Goal: Transaction & Acquisition: Purchase product/service

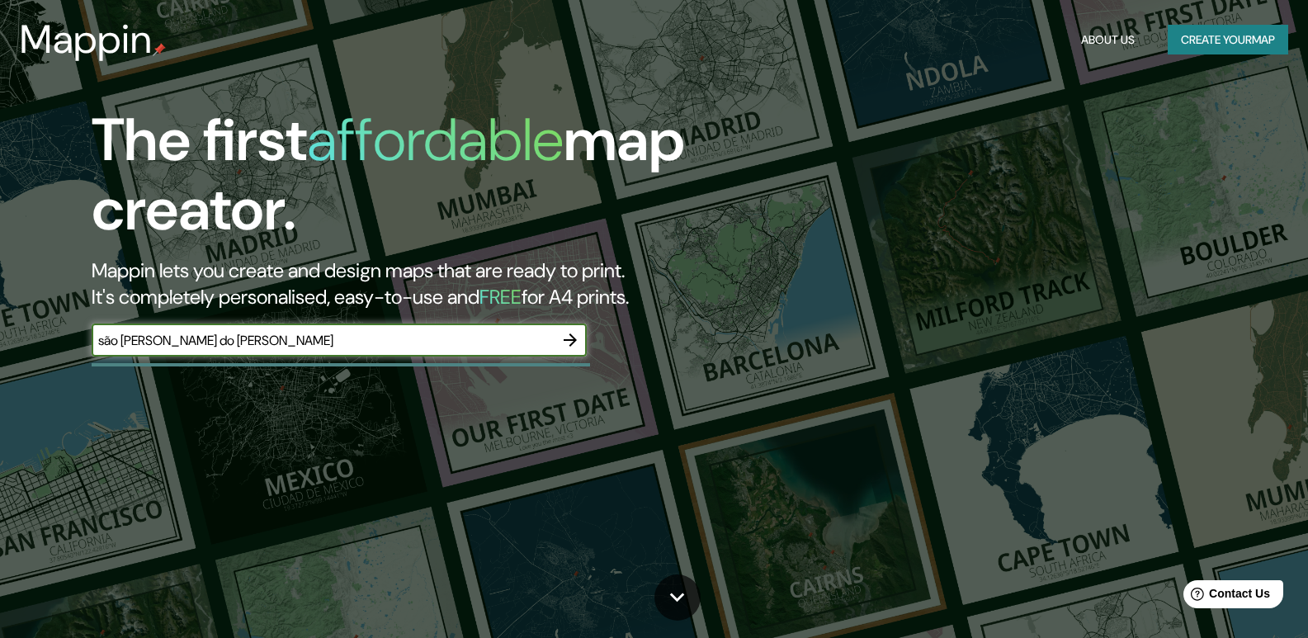
type input "são [PERSON_NAME] do [PERSON_NAME]"
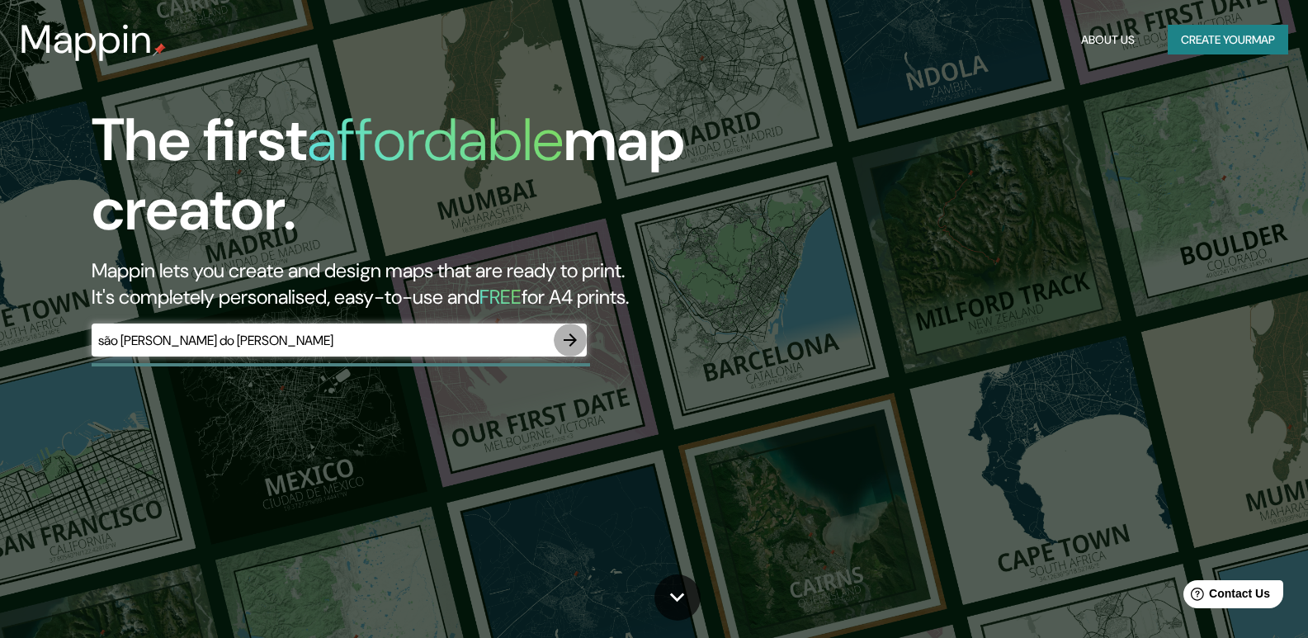
click at [569, 345] on icon "button" at bounding box center [570, 340] width 20 height 20
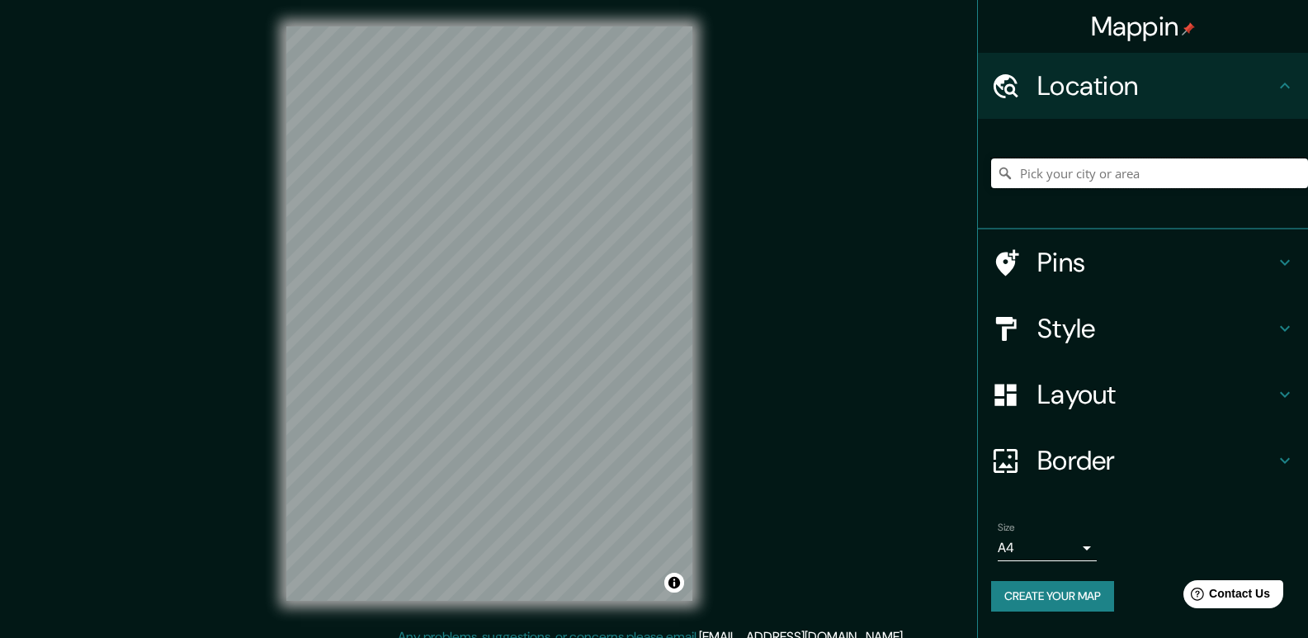
click at [1085, 164] on input "Pick your city or area" at bounding box center [1149, 173] width 317 height 30
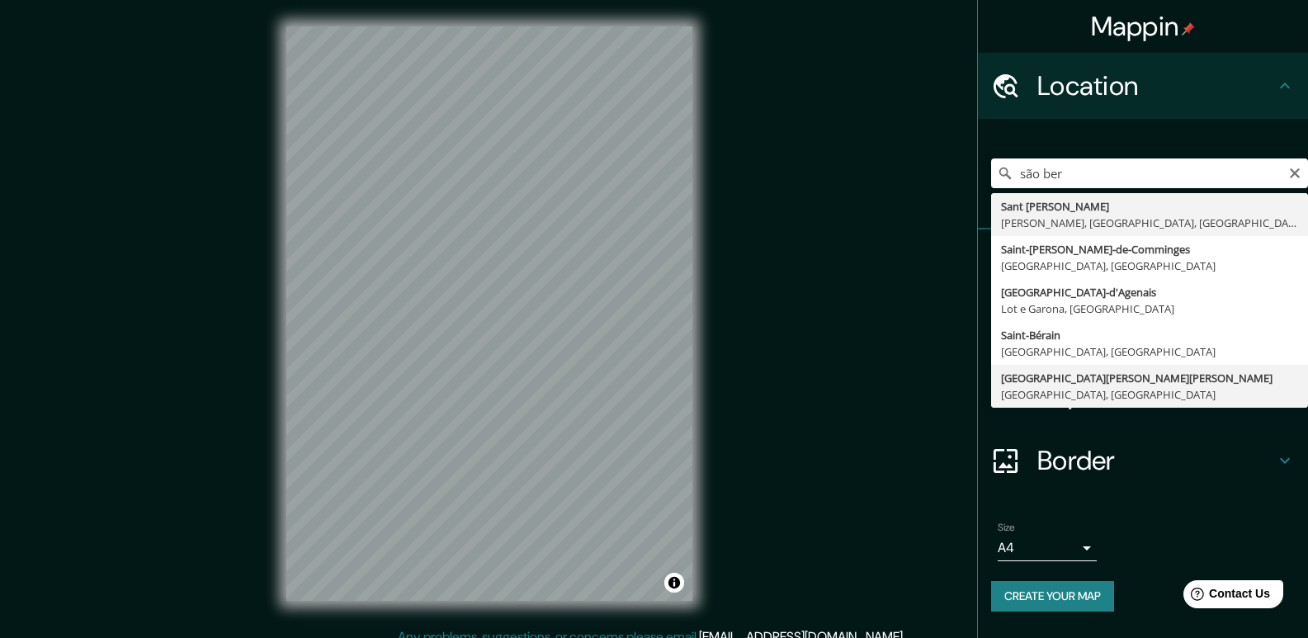
type input "[GEOGRAPHIC_DATA][PERSON_NAME][PERSON_NAME], [GEOGRAPHIC_DATA], [GEOGRAPHIC_DAT…"
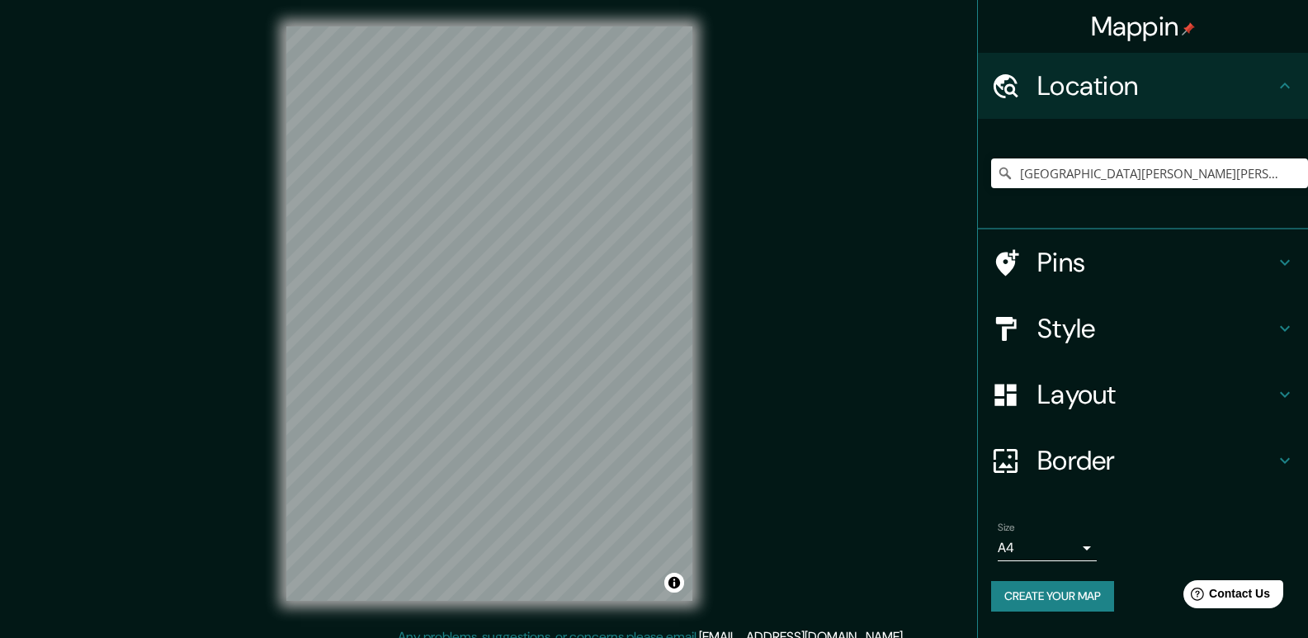
click at [1268, 395] on h4 "Layout" at bounding box center [1156, 394] width 238 height 33
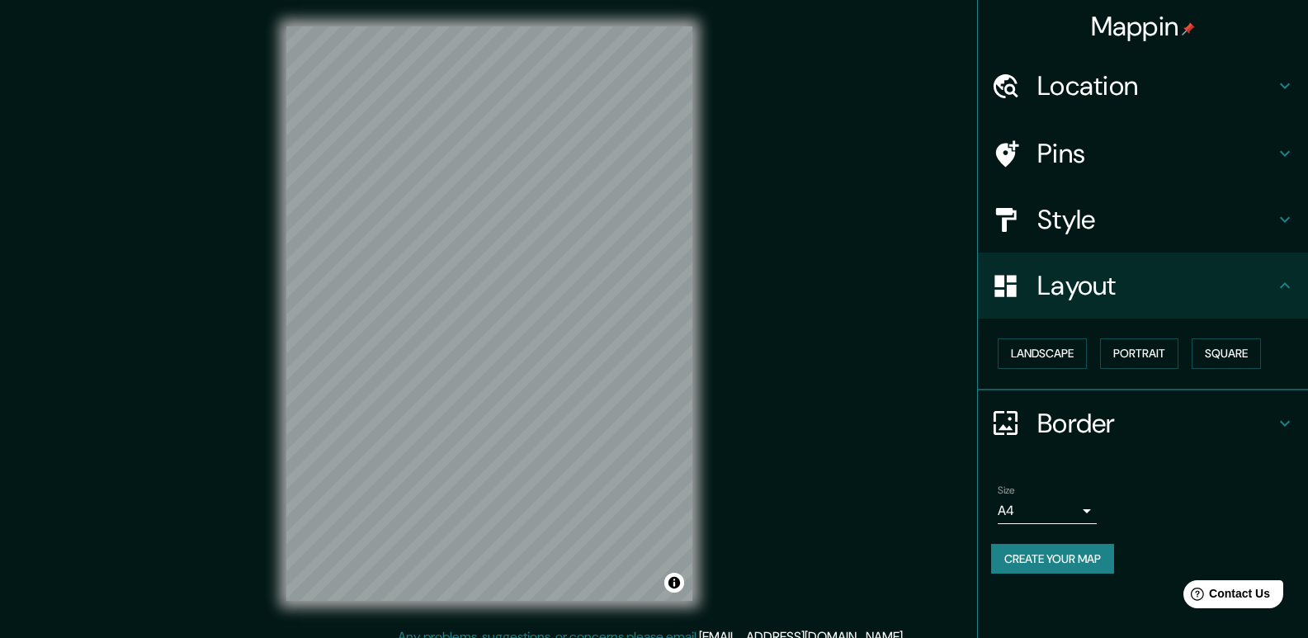
click at [1264, 290] on h4 "Layout" at bounding box center [1156, 285] width 238 height 33
click at [1070, 510] on body "Mappin Location [GEOGRAPHIC_DATA][PERSON_NAME][PERSON_NAME], [GEOGRAPHIC_DATA],…" at bounding box center [654, 319] width 1308 height 638
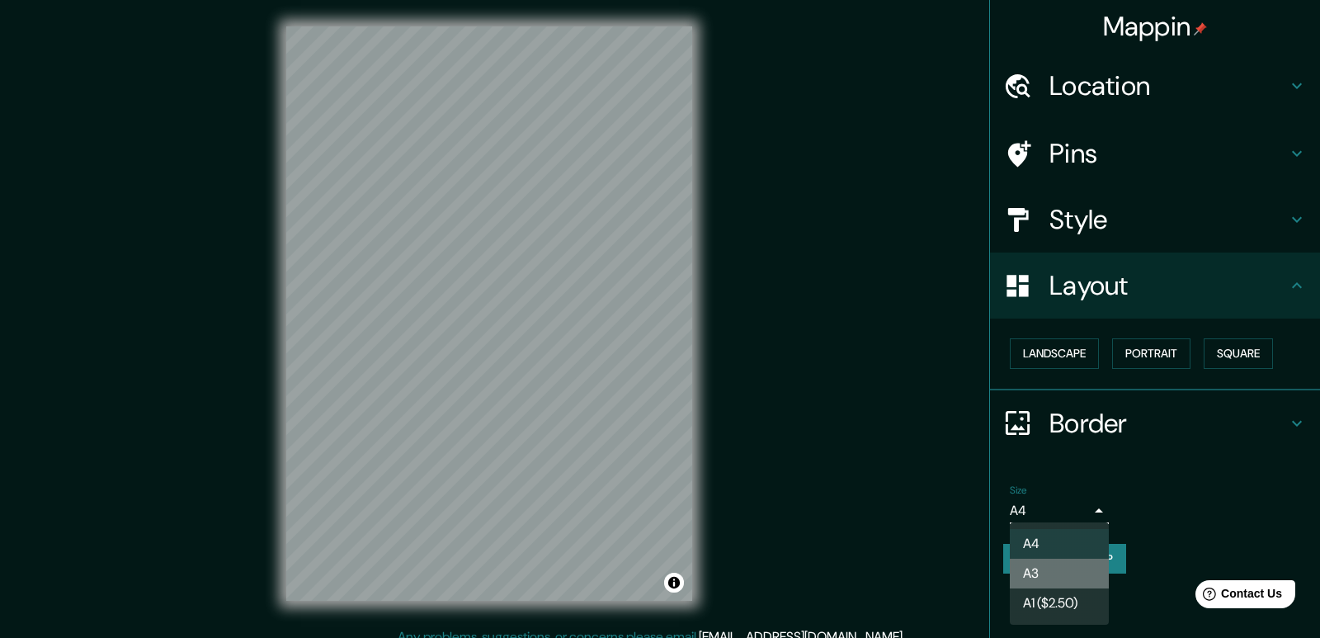
click at [1069, 566] on li "A3" at bounding box center [1059, 574] width 99 height 30
type input "a4"
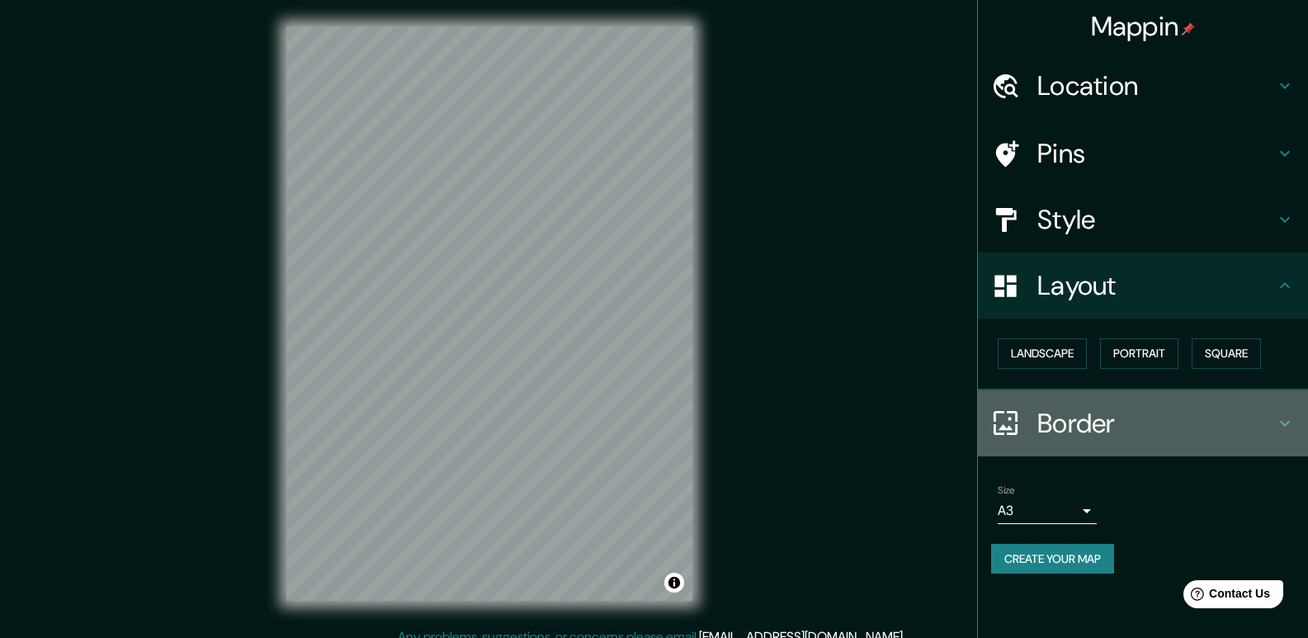
click at [1077, 416] on h4 "Border" at bounding box center [1156, 423] width 238 height 33
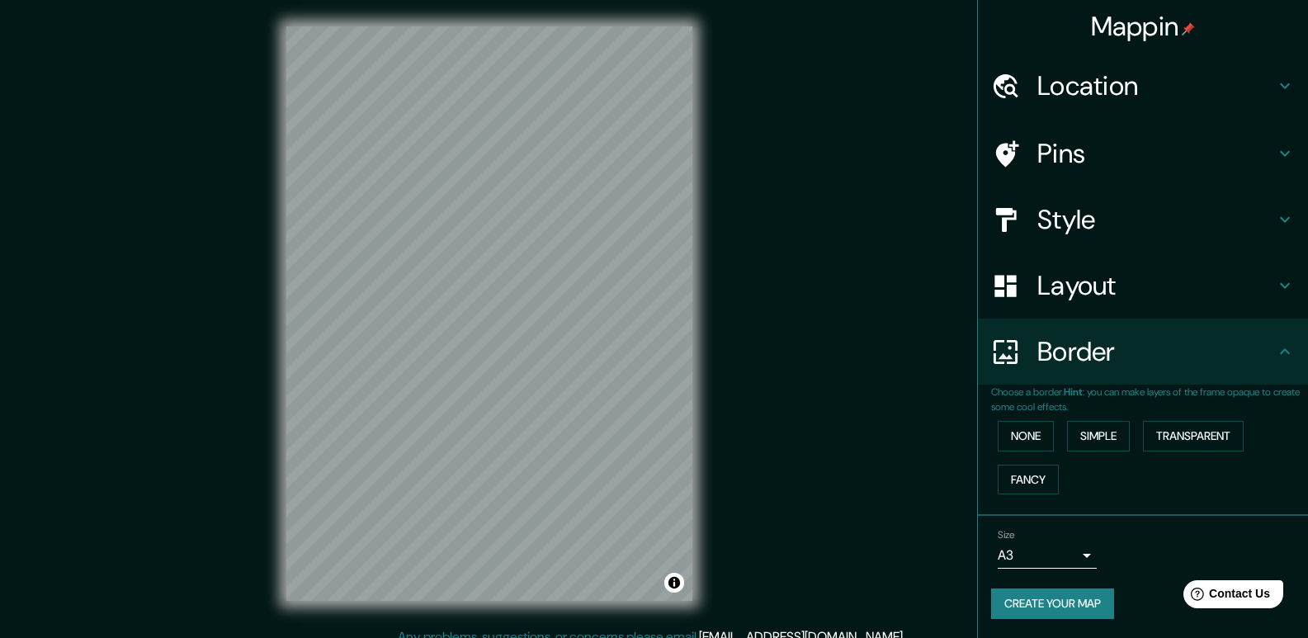
click at [1109, 366] on h4 "Border" at bounding box center [1156, 351] width 238 height 33
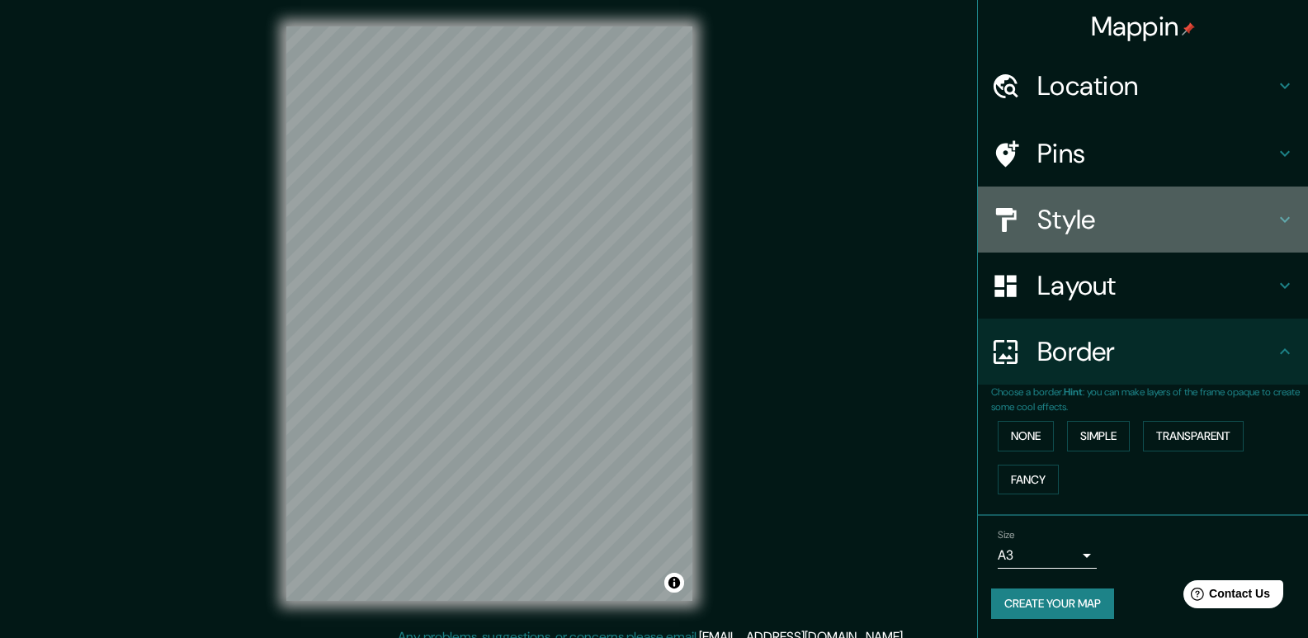
click at [1060, 220] on h4 "Style" at bounding box center [1156, 219] width 238 height 33
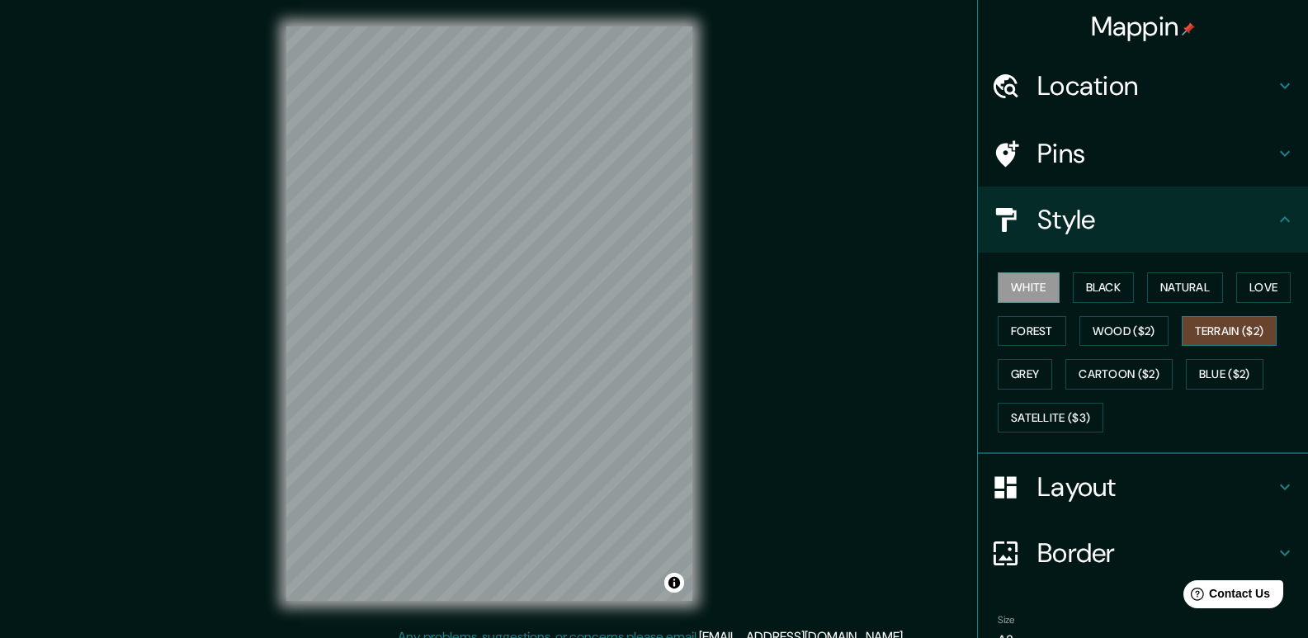
click at [1206, 336] on button "Terrain ($2)" at bounding box center [1230, 331] width 96 height 31
click at [1145, 376] on button "Cartoon ($2)" at bounding box center [1118, 374] width 107 height 31
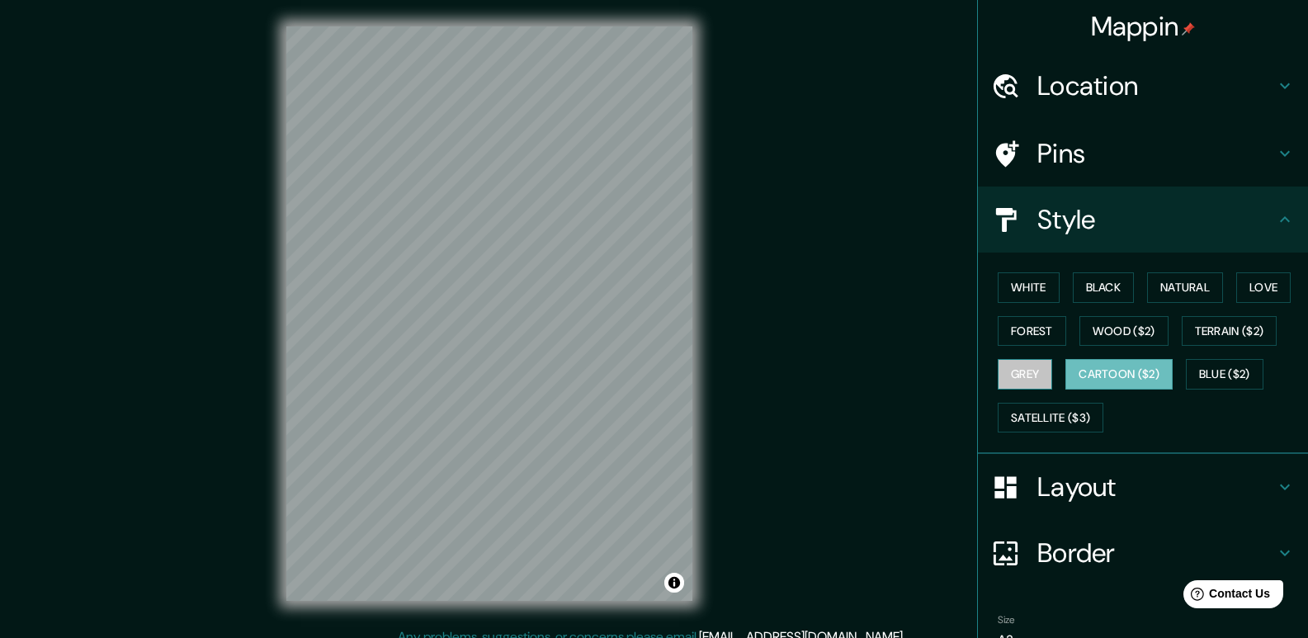
click at [1017, 374] on button "Grey" at bounding box center [1025, 374] width 54 height 31
click at [1024, 326] on button "Forest" at bounding box center [1032, 331] width 68 height 31
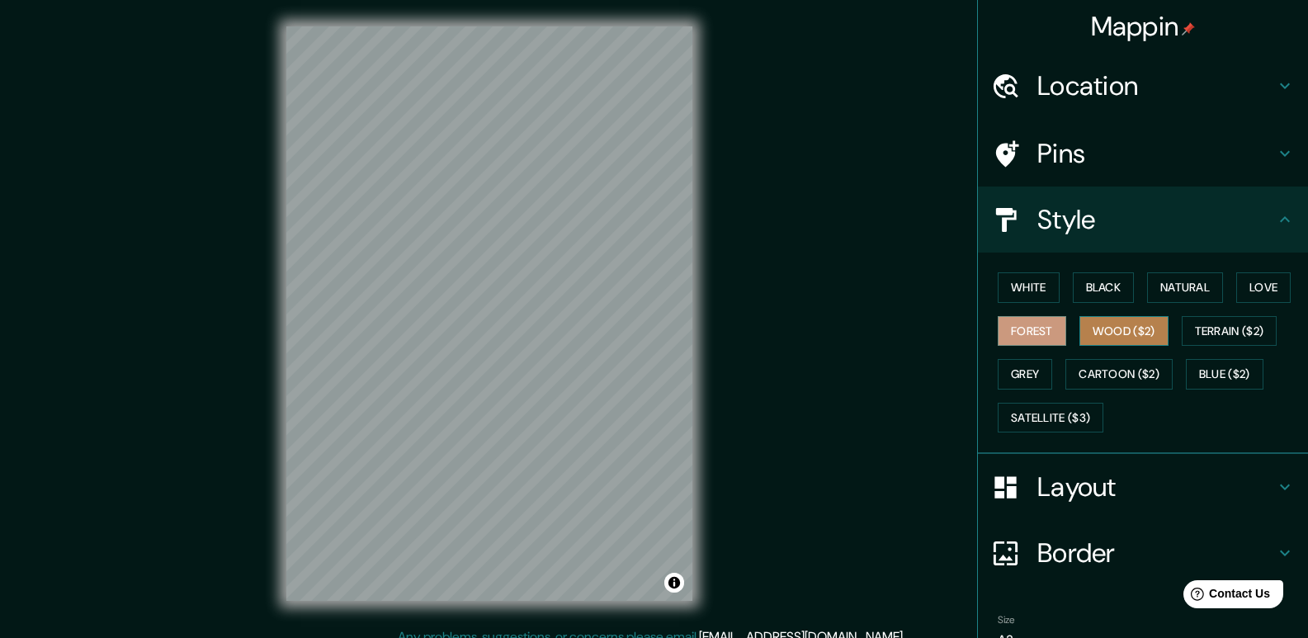
click at [1099, 326] on button "Wood ($2)" at bounding box center [1123, 331] width 89 height 31
click at [1250, 288] on button "Love" at bounding box center [1263, 287] width 54 height 31
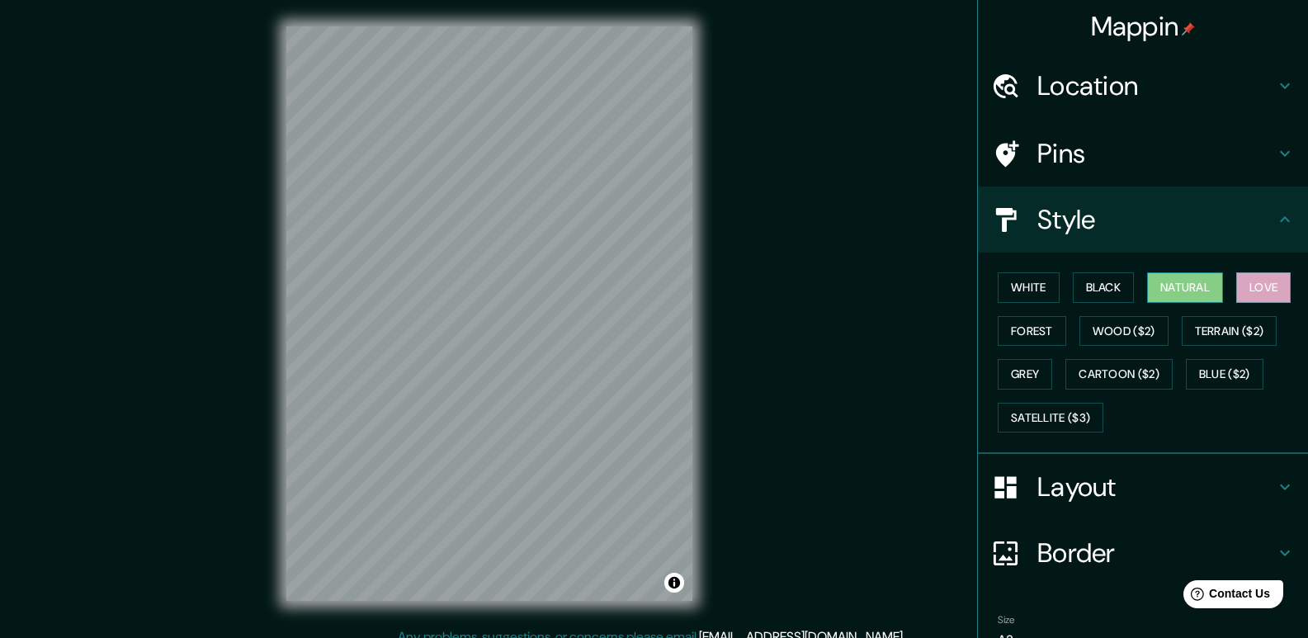
click at [1185, 285] on button "Natural" at bounding box center [1185, 287] width 76 height 31
click at [1088, 286] on button "Black" at bounding box center [1104, 287] width 62 height 31
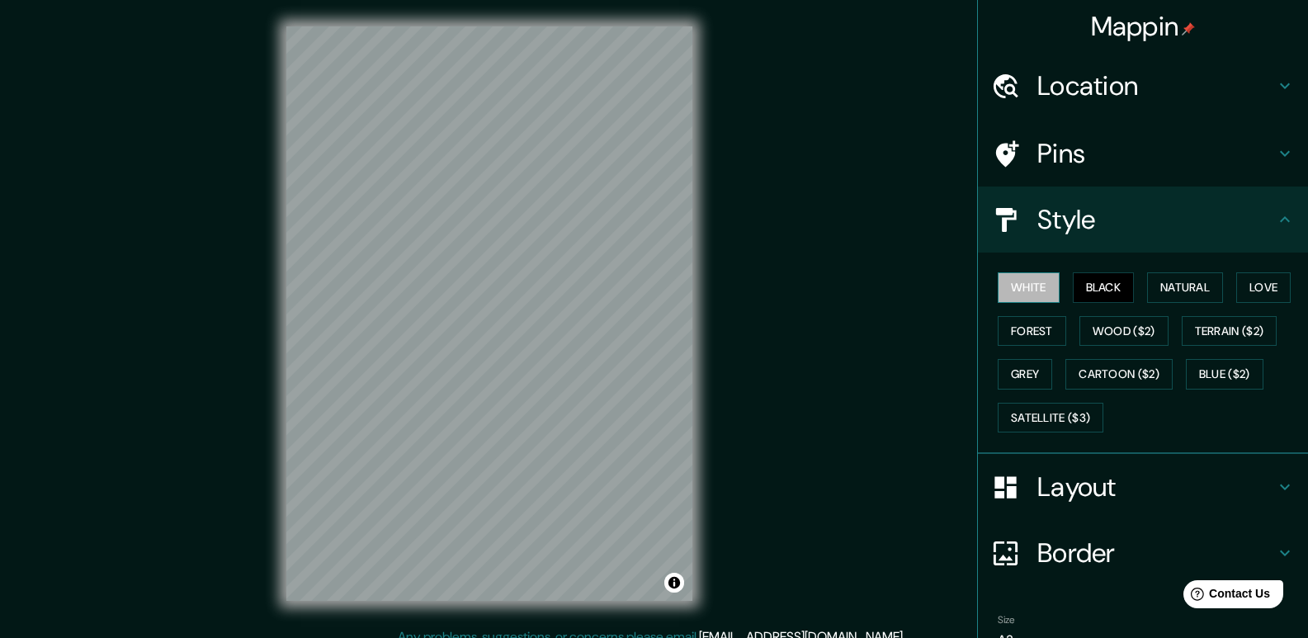
click at [1025, 299] on button "White" at bounding box center [1029, 287] width 62 height 31
click at [1066, 422] on button "Satellite ($3)" at bounding box center [1051, 418] width 106 height 31
click at [1115, 280] on button "Black" at bounding box center [1104, 287] width 62 height 31
click at [1173, 281] on button "Natural" at bounding box center [1185, 287] width 76 height 31
click at [1226, 281] on div "White Black Natural Love Forest Wood ($2) Terrain ($2) Grey Cartoon ($2) Blue (…" at bounding box center [1149, 352] width 317 height 173
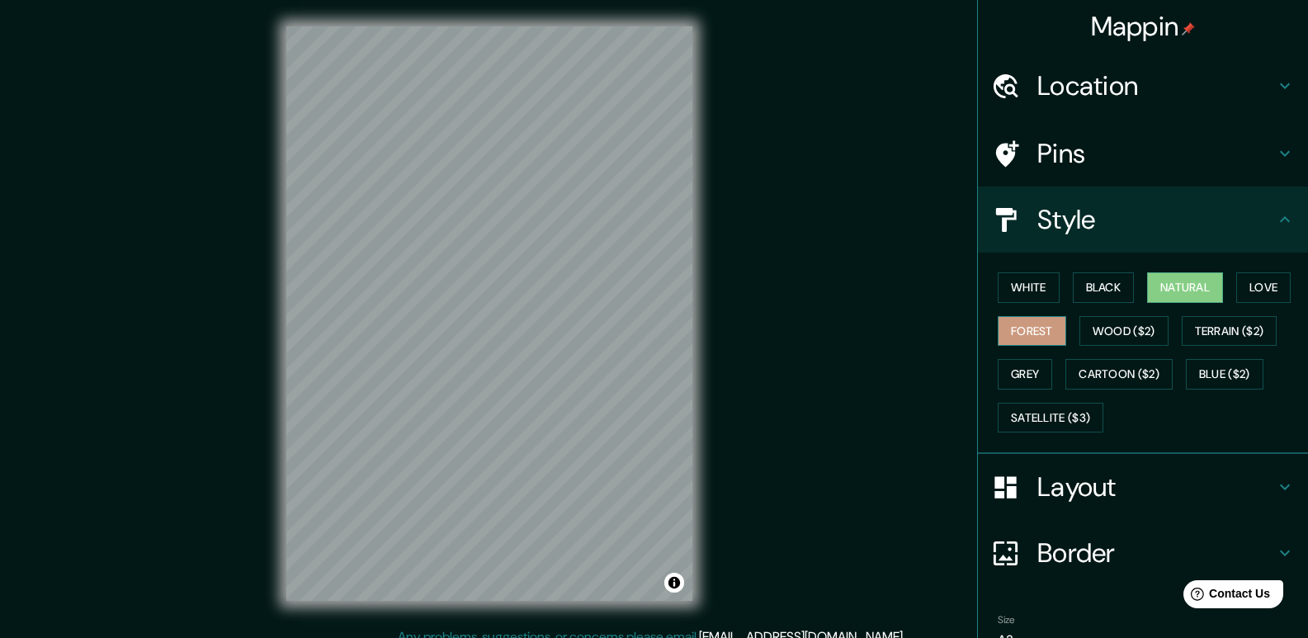
click at [1032, 321] on button "Forest" at bounding box center [1032, 331] width 68 height 31
click at [1256, 99] on h4 "Location" at bounding box center [1156, 85] width 238 height 33
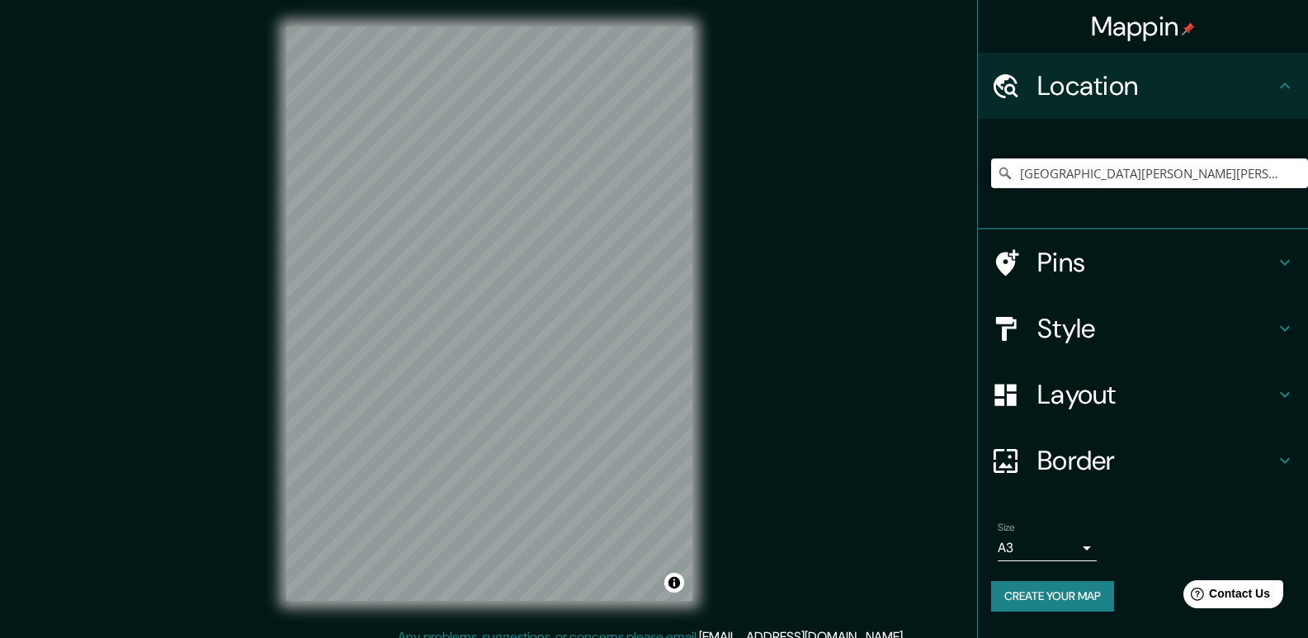
click at [1256, 99] on h4 "Location" at bounding box center [1156, 85] width 238 height 33
